Goal: Navigation & Orientation: Understand site structure

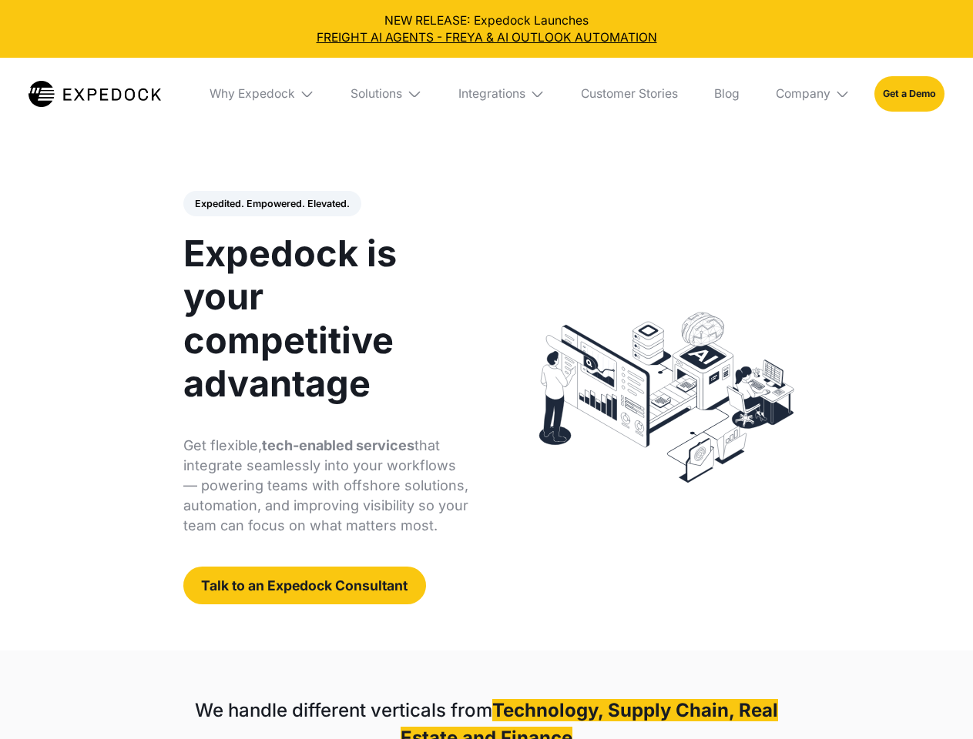
select select
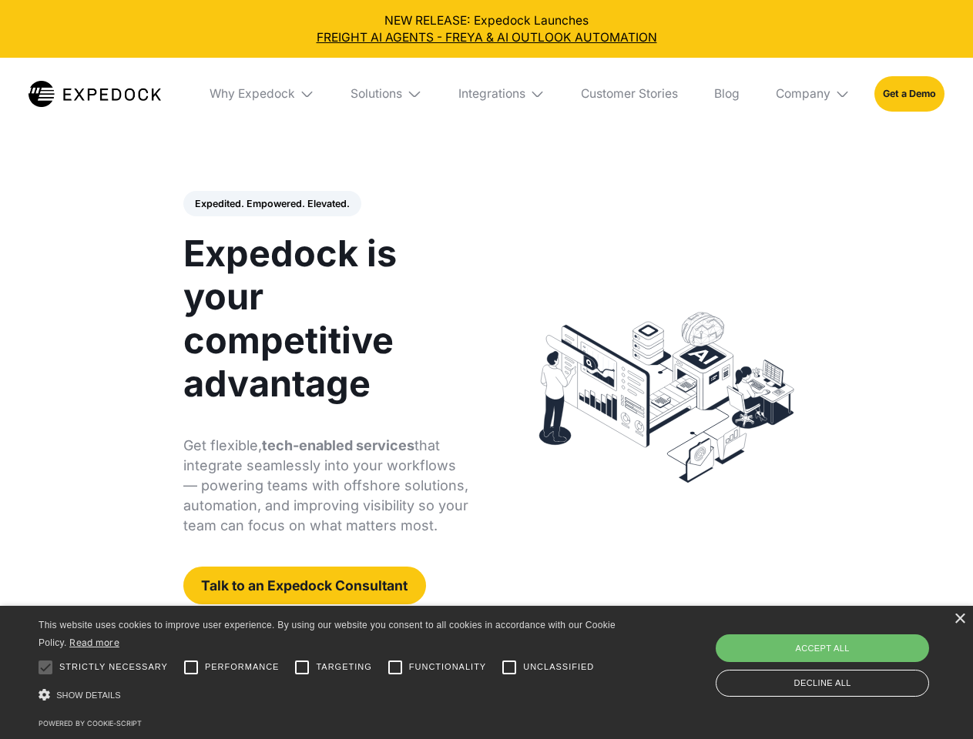
click at [486, 94] on div "Integrations" at bounding box center [491, 93] width 67 height 15
click at [263, 94] on div "Why Expedock" at bounding box center [238, 93] width 85 height 15
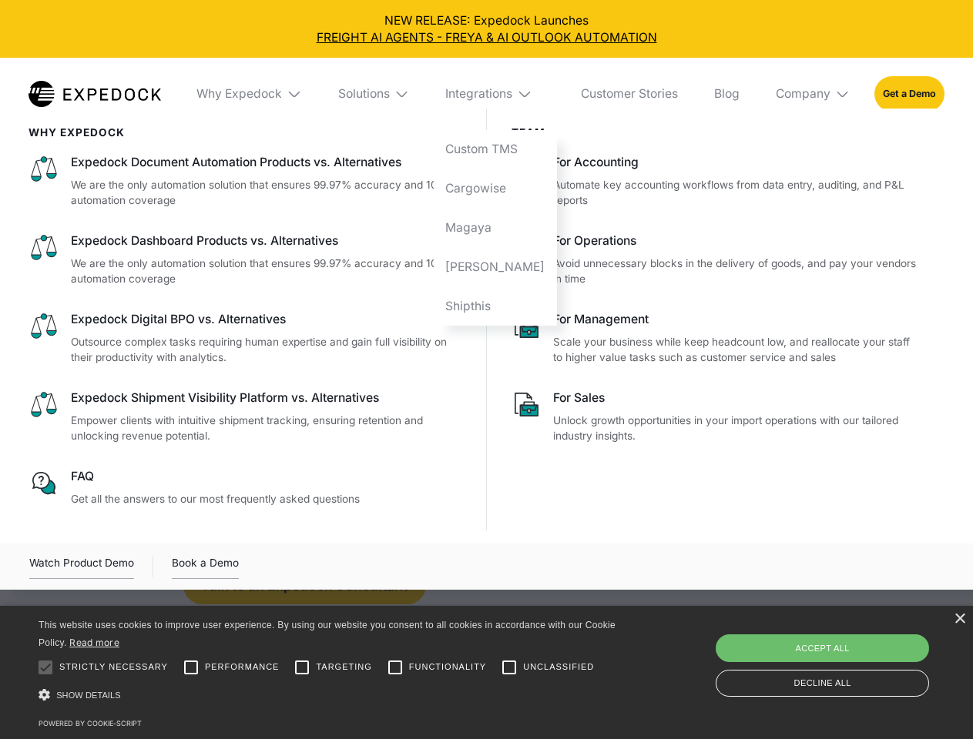
click at [387, 94] on div "Solutions" at bounding box center [364, 93] width 52 height 15
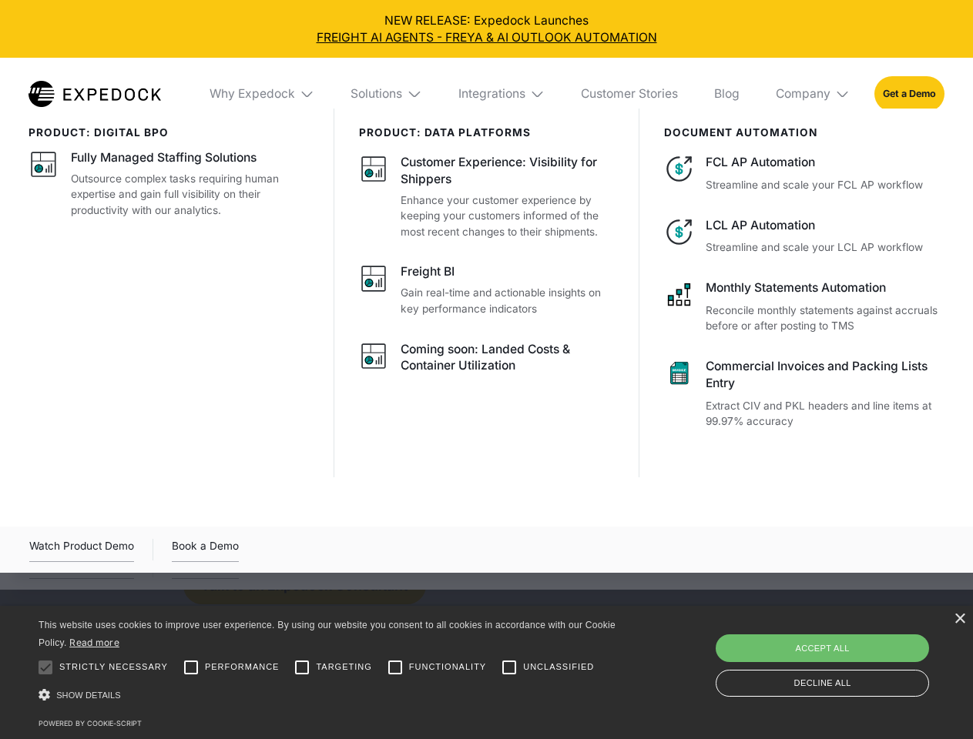
click at [502, 94] on div "Integrations" at bounding box center [491, 93] width 67 height 15
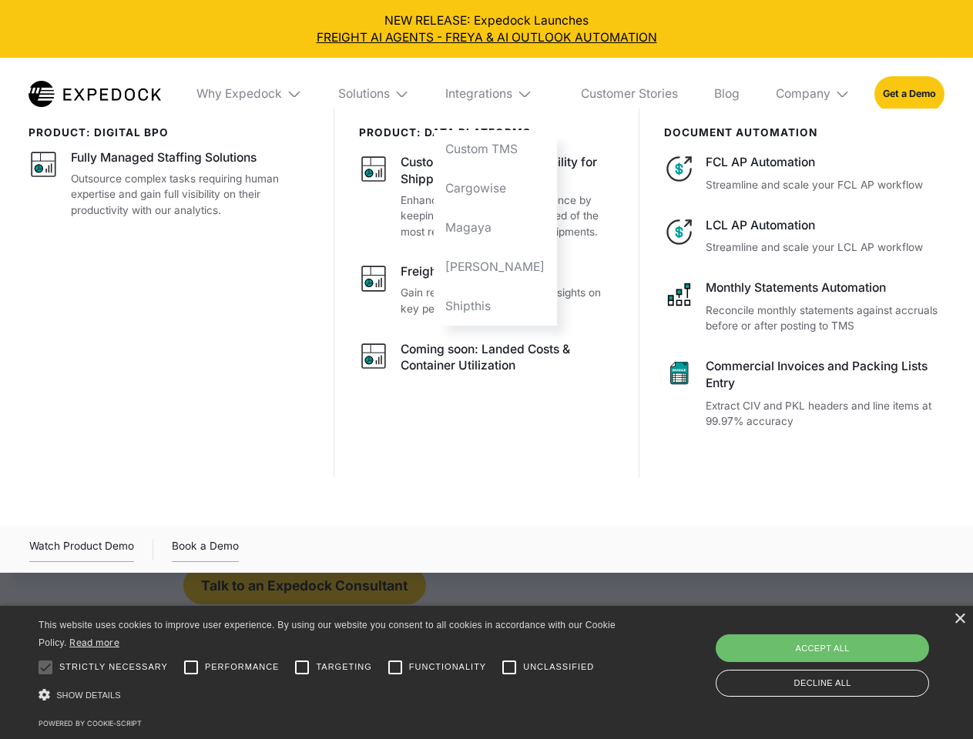
click at [813, 94] on div "Company" at bounding box center [802, 93] width 55 height 15
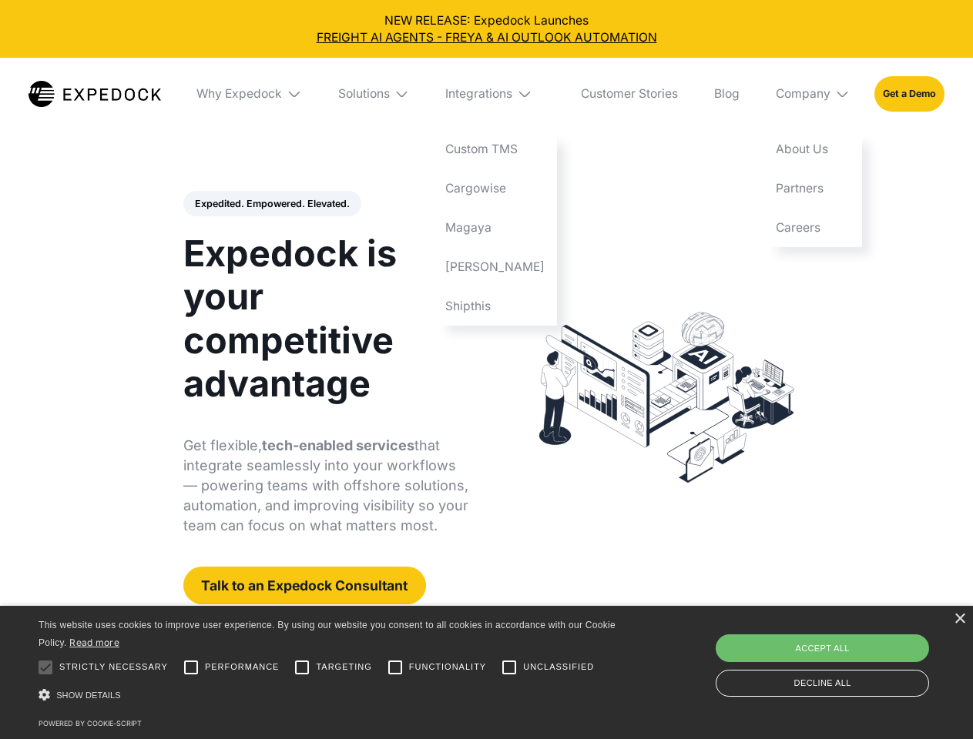
click at [271, 204] on div "Expedited. Empowered. Elevated. Automate Freight Document Extraction at 99.97% …" at bounding box center [326, 398] width 286 height 414
click at [45, 668] on div at bounding box center [45, 667] width 31 height 31
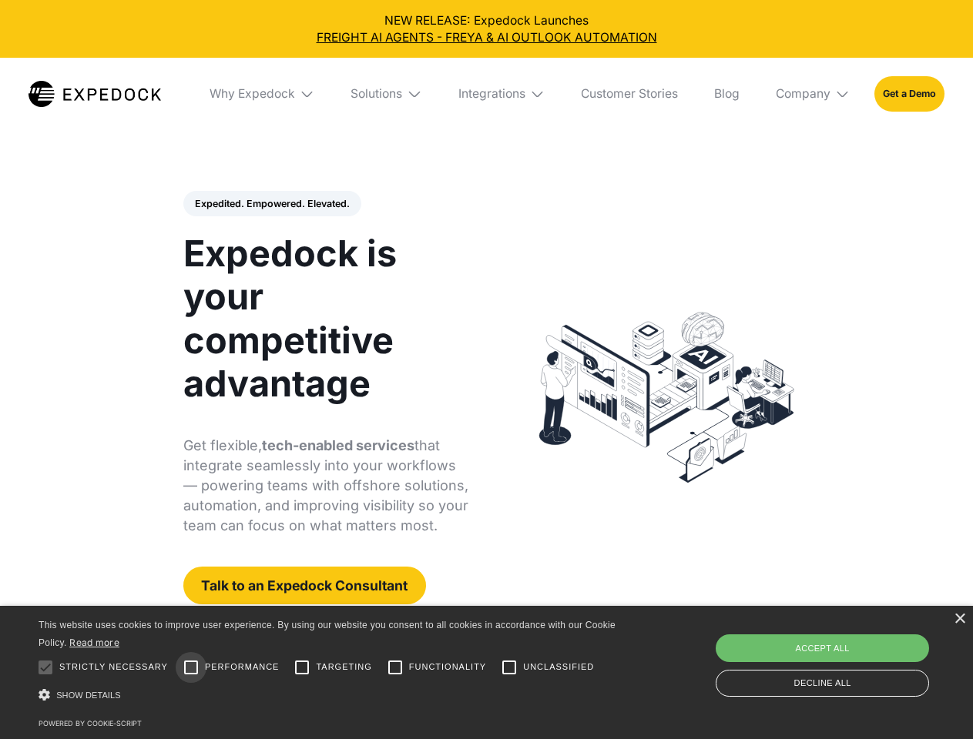
click at [191, 668] on input "Performance" at bounding box center [191, 667] width 31 height 31
checkbox input "true"
click at [302, 668] on input "Targeting" at bounding box center [301, 667] width 31 height 31
checkbox input "true"
click at [395, 668] on input "Functionality" at bounding box center [395, 667] width 31 height 31
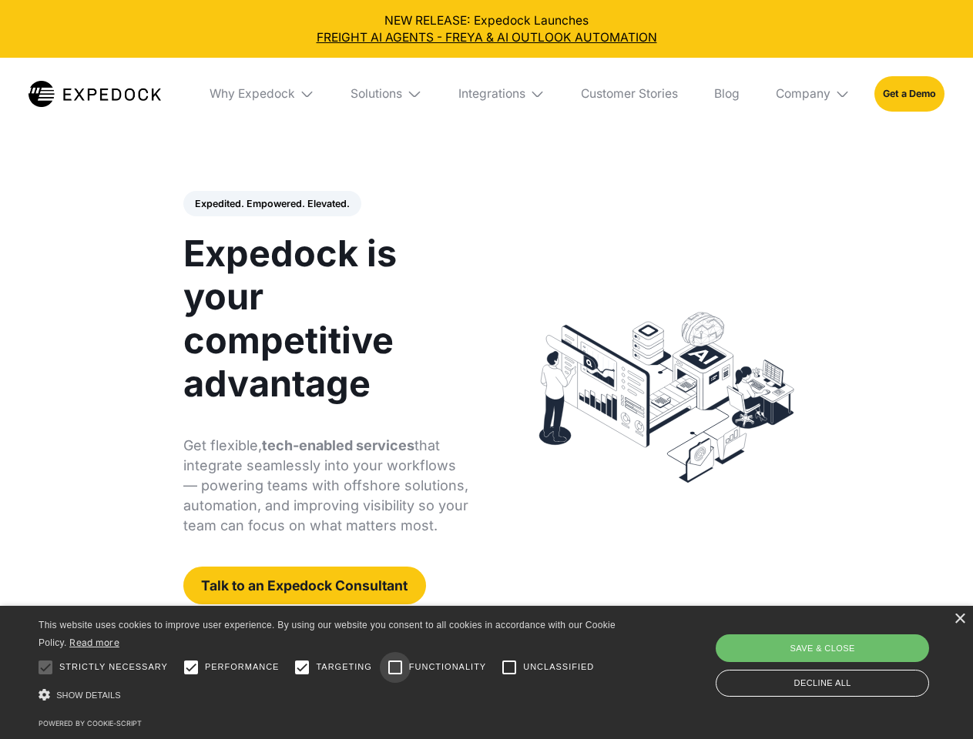
checkbox input "true"
